Goal: Task Accomplishment & Management: Use online tool/utility

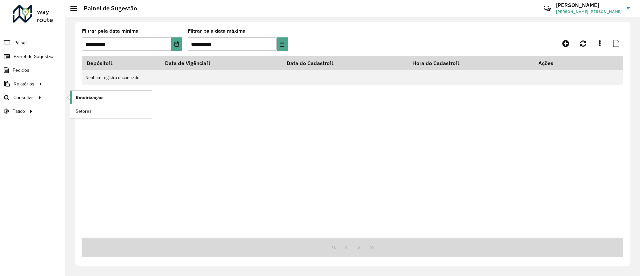
click at [109, 94] on link "Roteirização" at bounding box center [111, 97] width 82 height 13
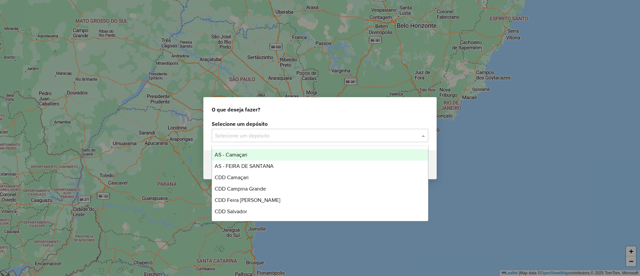
click at [270, 136] on input "text" at bounding box center [313, 136] width 197 height 8
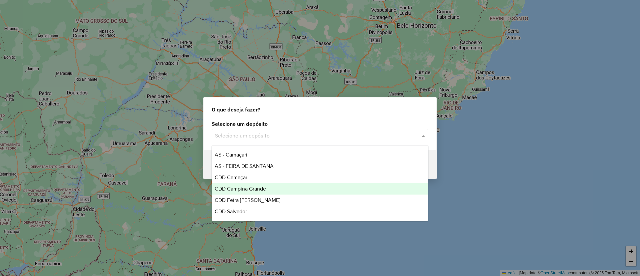
click at [287, 183] on div "CDD Campina Grande" at bounding box center [320, 188] width 216 height 11
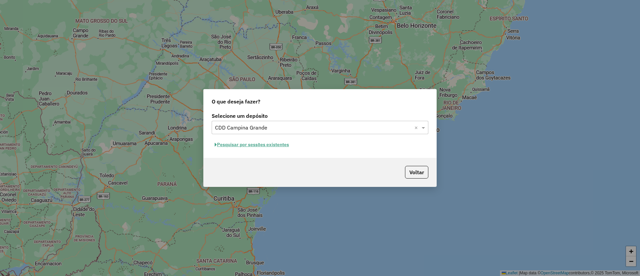
click at [276, 132] on hb-app "Aguarde... Pop-up bloqueado! Seu navegador bloqueou automáticamente a abertura …" at bounding box center [320, 138] width 640 height 276
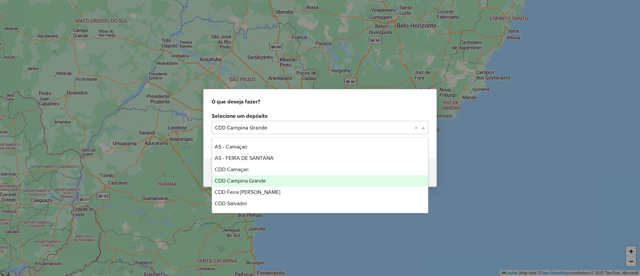
click at [276, 132] on div "Selecione um depósito × CDD Campina Grande ×" at bounding box center [320, 127] width 217 height 13
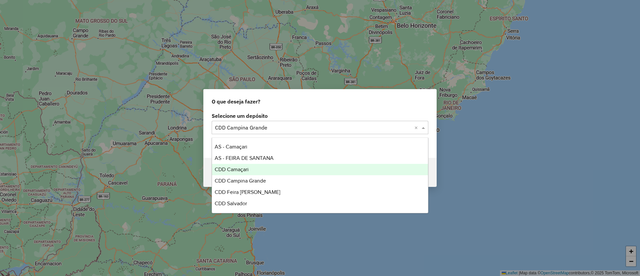
click at [276, 170] on div "CDD Camaçari" at bounding box center [320, 169] width 216 height 11
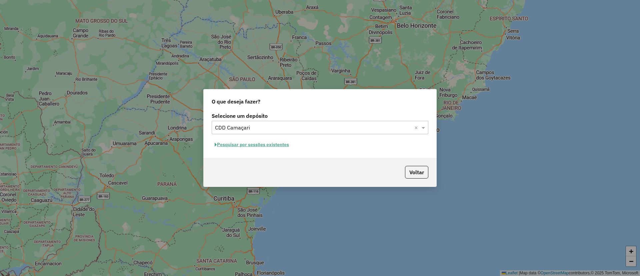
click at [259, 143] on button "Pesquisar por sessões existentes" at bounding box center [252, 144] width 80 height 10
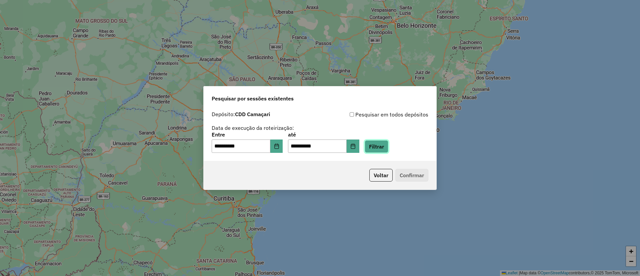
click at [389, 147] on button "Filtrar" at bounding box center [377, 146] width 24 height 13
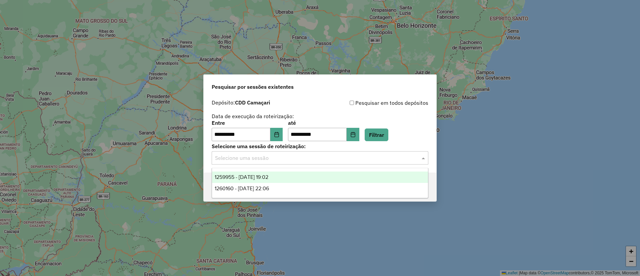
click at [244, 156] on input "text" at bounding box center [313, 158] width 197 height 8
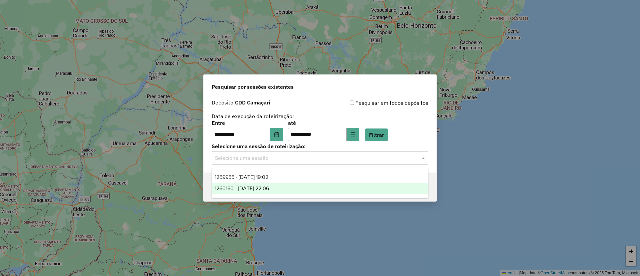
click at [259, 187] on span "1260160 - 05/09/2025 22:06" at bounding box center [242, 188] width 54 height 6
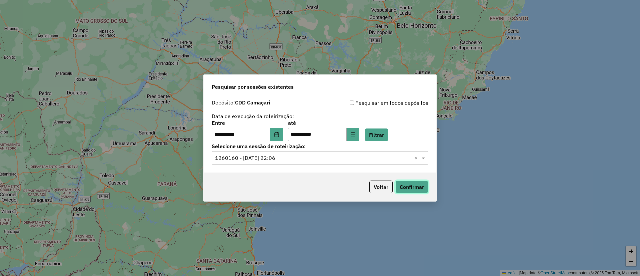
click at [422, 183] on button "Confirmar" at bounding box center [412, 186] width 33 height 13
click at [284, 143] on label "Selecione uma sessão de roteirização:" at bounding box center [320, 146] width 217 height 8
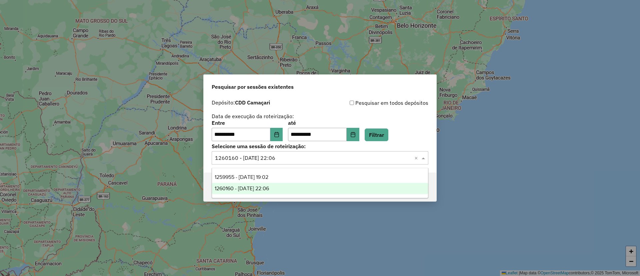
click at [294, 157] on input "text" at bounding box center [313, 158] width 197 height 8
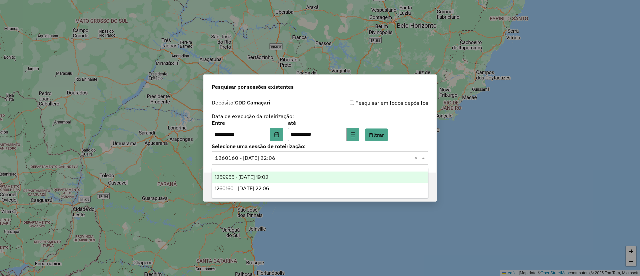
click at [304, 172] on div "1259955 - 05/09/2025 19:02" at bounding box center [320, 176] width 216 height 11
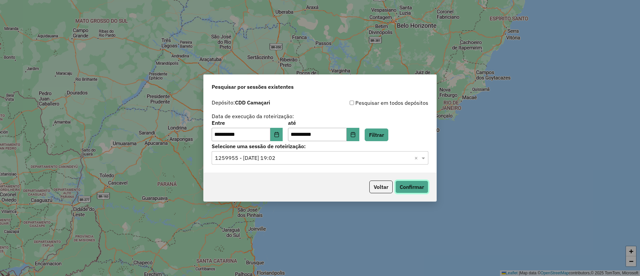
click at [415, 188] on button "Confirmar" at bounding box center [412, 186] width 33 height 13
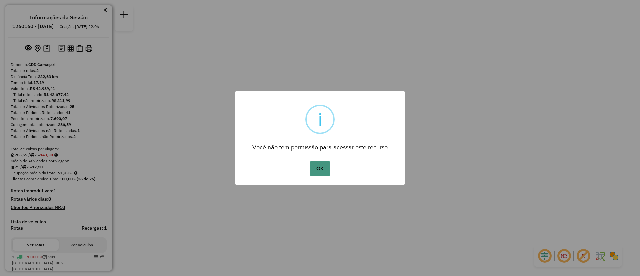
click at [318, 163] on button "OK" at bounding box center [320, 168] width 20 height 15
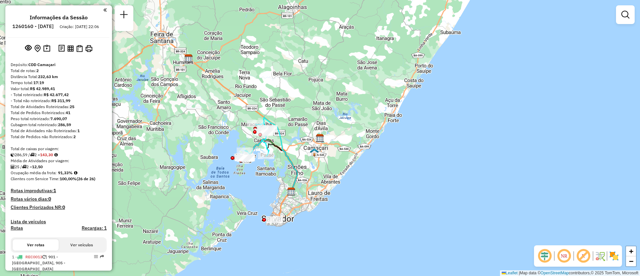
click at [237, 227] on div "Janela de atendimento Grade de atendimento Capacidade Transportadoras Veículos …" at bounding box center [320, 138] width 640 height 276
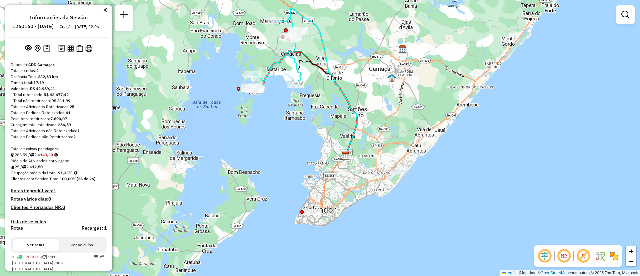
drag, startPoint x: 276, startPoint y: 148, endPoint x: 271, endPoint y: 197, distance: 49.3
drag, startPoint x: 317, startPoint y: 123, endPoint x: 323, endPoint y: 228, distance: 105.9
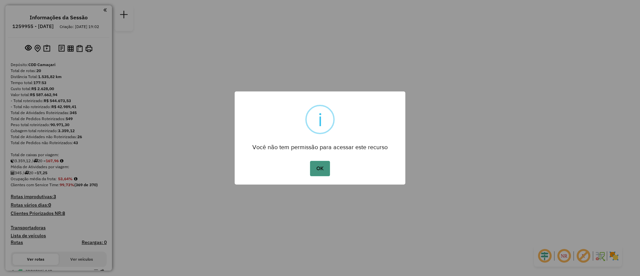
click at [328, 168] on button "OK" at bounding box center [320, 168] width 20 height 15
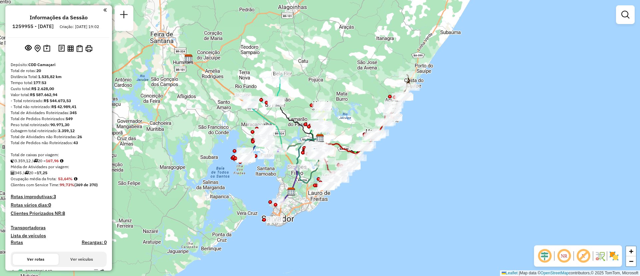
click at [373, 106] on div "Janela de atendimento Grade de atendimento Capacidade Transportadoras Veículos …" at bounding box center [320, 138] width 640 height 276
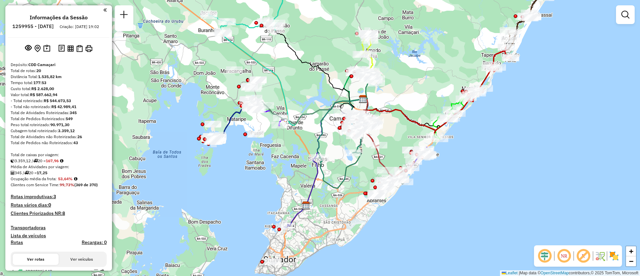
drag, startPoint x: 349, startPoint y: 127, endPoint x: 445, endPoint y: 56, distance: 119.2
click at [445, 56] on div "Janela de atendimento Grade de atendimento Capacidade Transportadoras Veículos …" at bounding box center [320, 138] width 640 height 276
click at [631, 265] on link "−" at bounding box center [631, 261] width 10 height 10
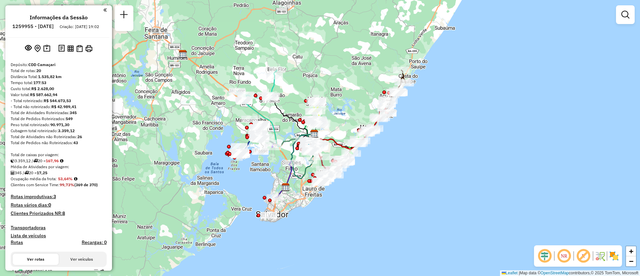
drag, startPoint x: 371, startPoint y: 24, endPoint x: 321, endPoint y: 41, distance: 53.3
click at [321, 41] on div "Janela de atendimento Grade de atendimento Capacidade Transportadoras Veículos …" at bounding box center [320, 138] width 640 height 276
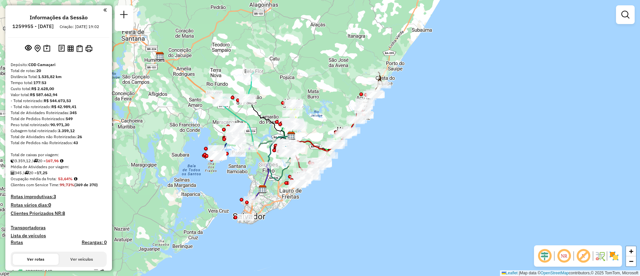
click at [331, 87] on div "Janela de atendimento Grade de atendimento Capacidade Transportadoras Veículos …" at bounding box center [320, 138] width 640 height 276
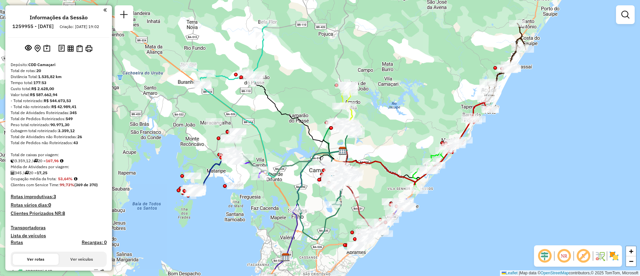
drag, startPoint x: 322, startPoint y: 112, endPoint x: 414, endPoint y: 79, distance: 97.4
click at [414, 79] on div "Janela de atendimento Grade de atendimento Capacidade Transportadoras Veículos …" at bounding box center [320, 138] width 640 height 276
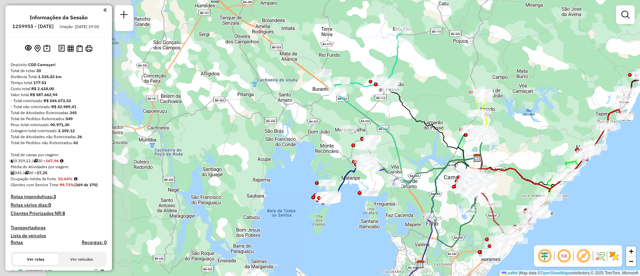
drag, startPoint x: 230, startPoint y: 40, endPoint x: 368, endPoint y: 47, distance: 137.3
click at [368, 47] on div "Janela de atendimento Grade de atendimento Capacidade Transportadoras Veículos …" at bounding box center [320, 138] width 640 height 276
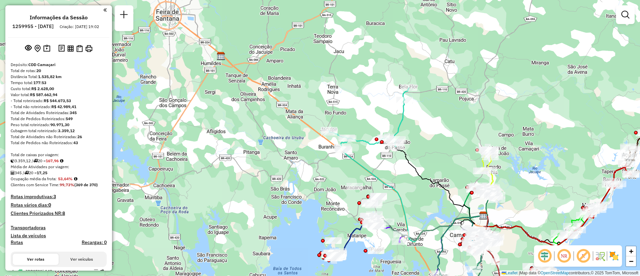
drag, startPoint x: 318, startPoint y: 33, endPoint x: 322, endPoint y: 91, distance: 58.2
click at [322, 91] on div "Janela de atendimento Grade de atendimento Capacidade Transportadoras Veículos …" at bounding box center [320, 138] width 640 height 276
click at [250, 147] on div "Janela de atendimento Grade de atendimento Capacidade Transportadoras Veículos …" at bounding box center [320, 138] width 640 height 276
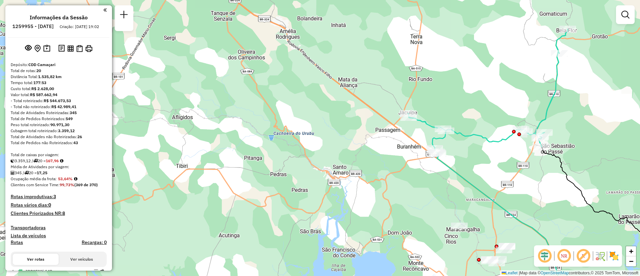
click at [275, 140] on div "Janela de atendimento Grade de atendimento Capacidade Transportadoras Veículos …" at bounding box center [320, 138] width 640 height 276
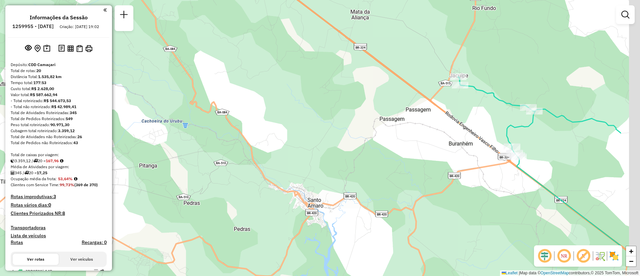
drag, startPoint x: 331, startPoint y: 113, endPoint x: 243, endPoint y: 102, distance: 88.4
click at [243, 102] on div "Janela de atendimento Grade de atendimento Capacidade Transportadoras Veículos …" at bounding box center [320, 138] width 640 height 276
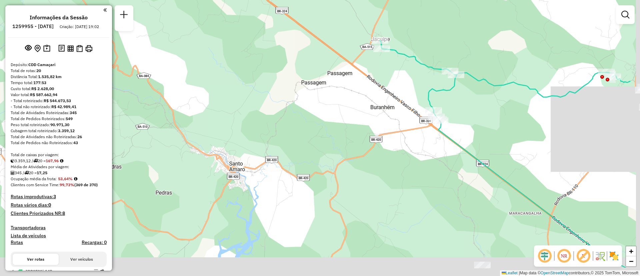
drag, startPoint x: 461, startPoint y: 185, endPoint x: 353, endPoint y: 130, distance: 121.0
click at [353, 130] on div "Janela de atendimento Grade de atendimento Capacidade Transportadoras Veículos …" at bounding box center [320, 138] width 640 height 276
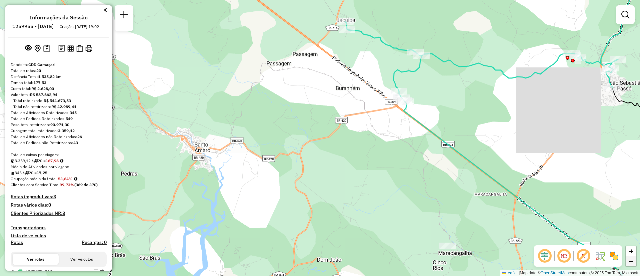
click at [632, 262] on span "−" at bounding box center [631, 261] width 4 height 8
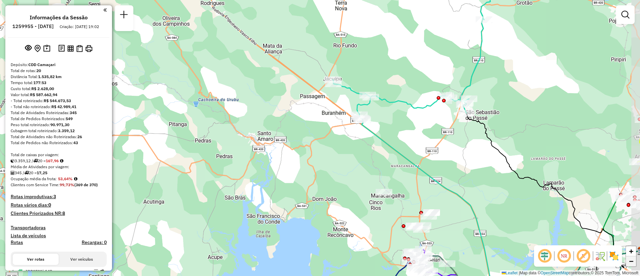
click at [632, 262] on span "−" at bounding box center [631, 261] width 4 height 8
